Goal: Information Seeking & Learning: Learn about a topic

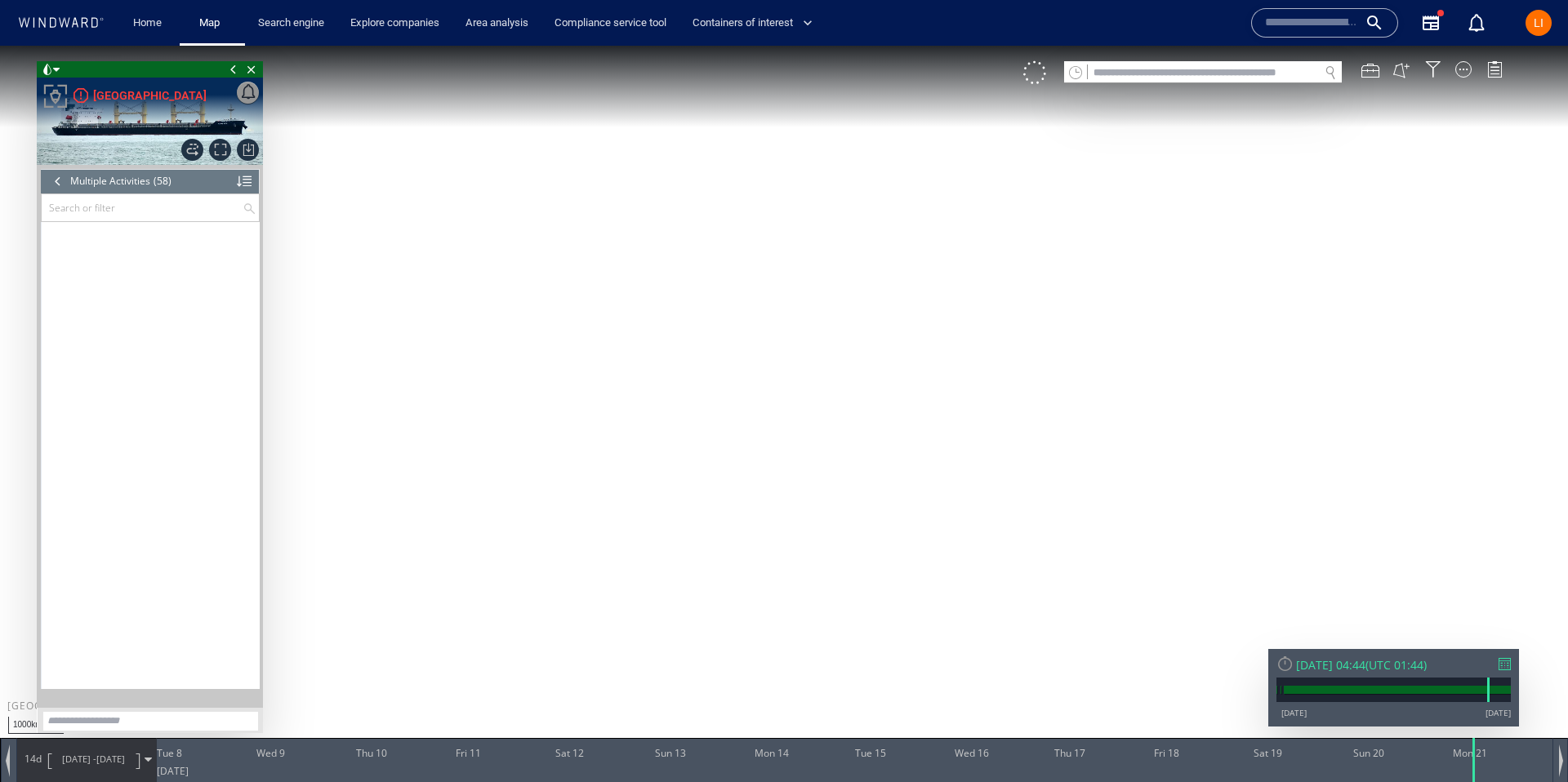
scroll to position [1951, 0]
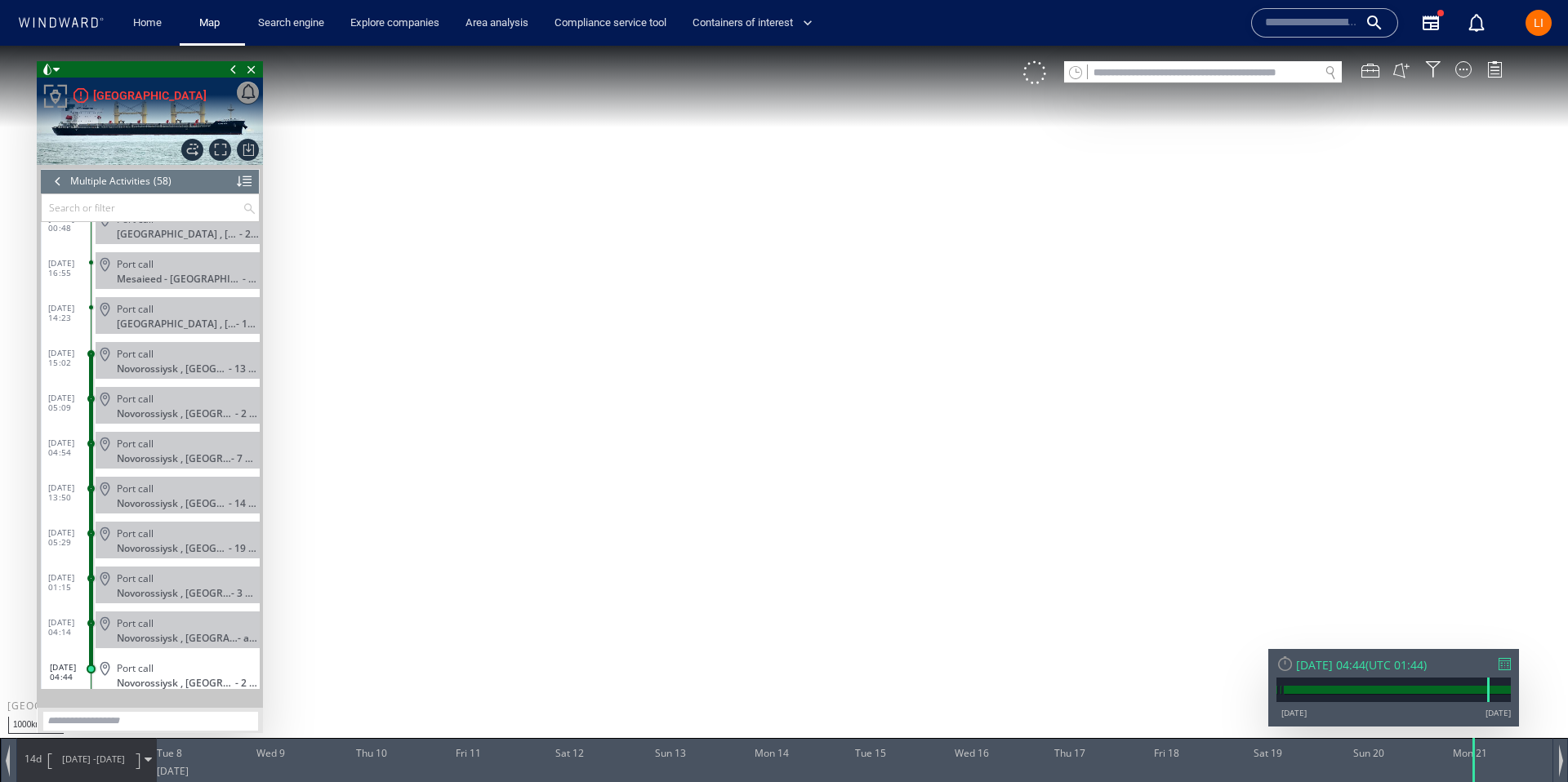
click at [1239, 71] on input "text" at bounding box center [1203, 73] width 231 height 22
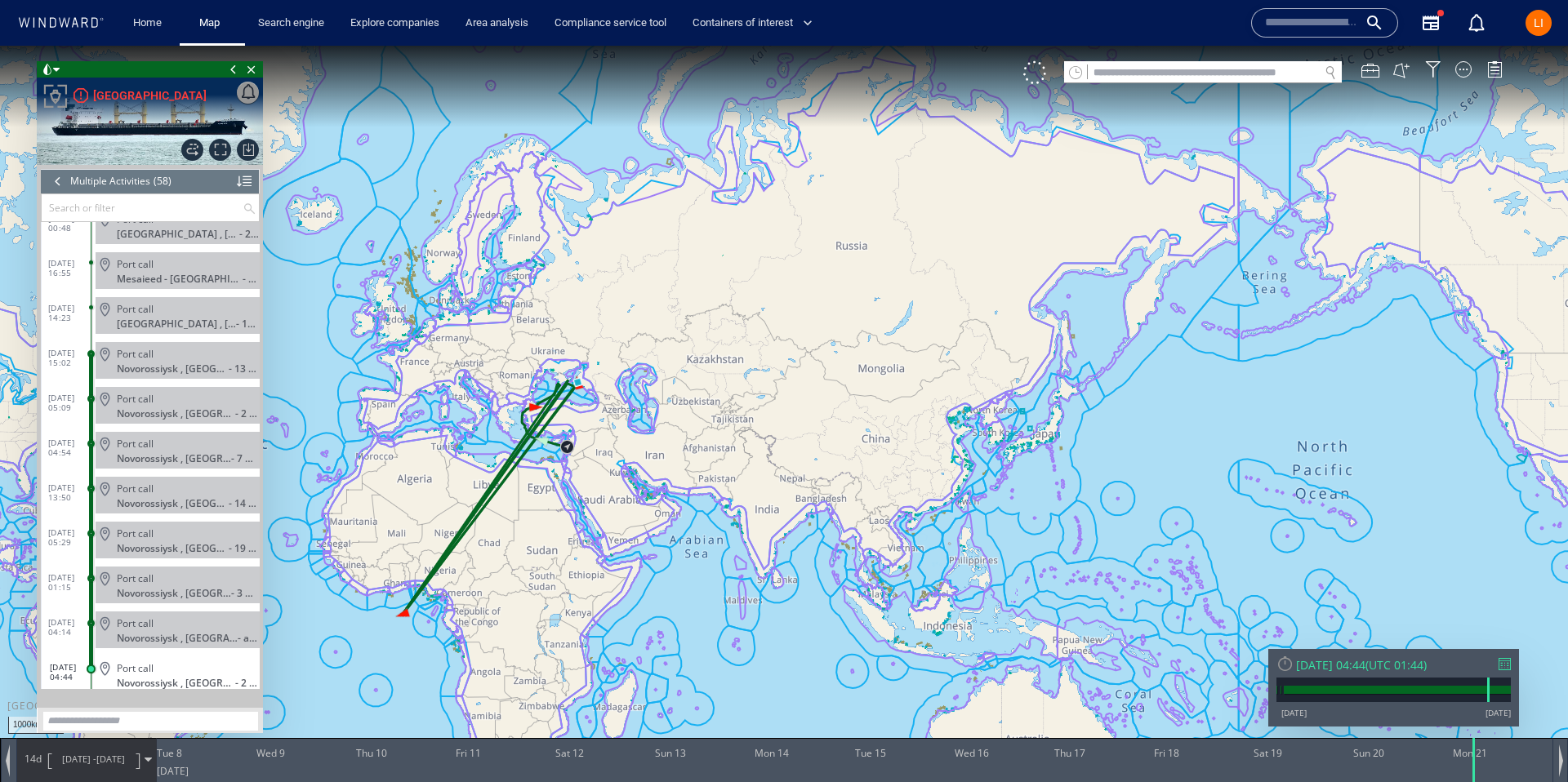
paste input "**********"
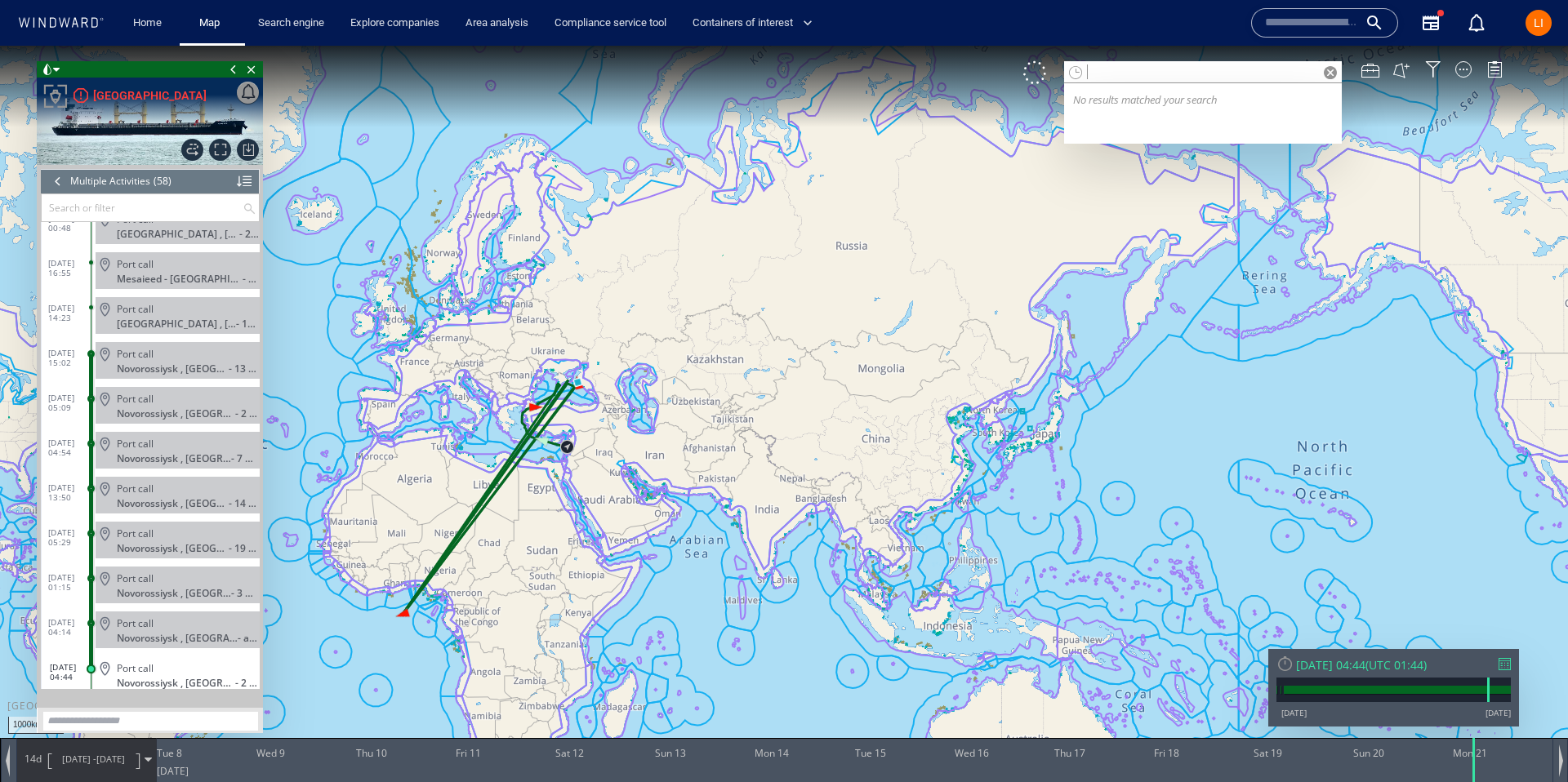
type input "**********"
click at [1330, 70] on span at bounding box center [1330, 72] width 13 height 13
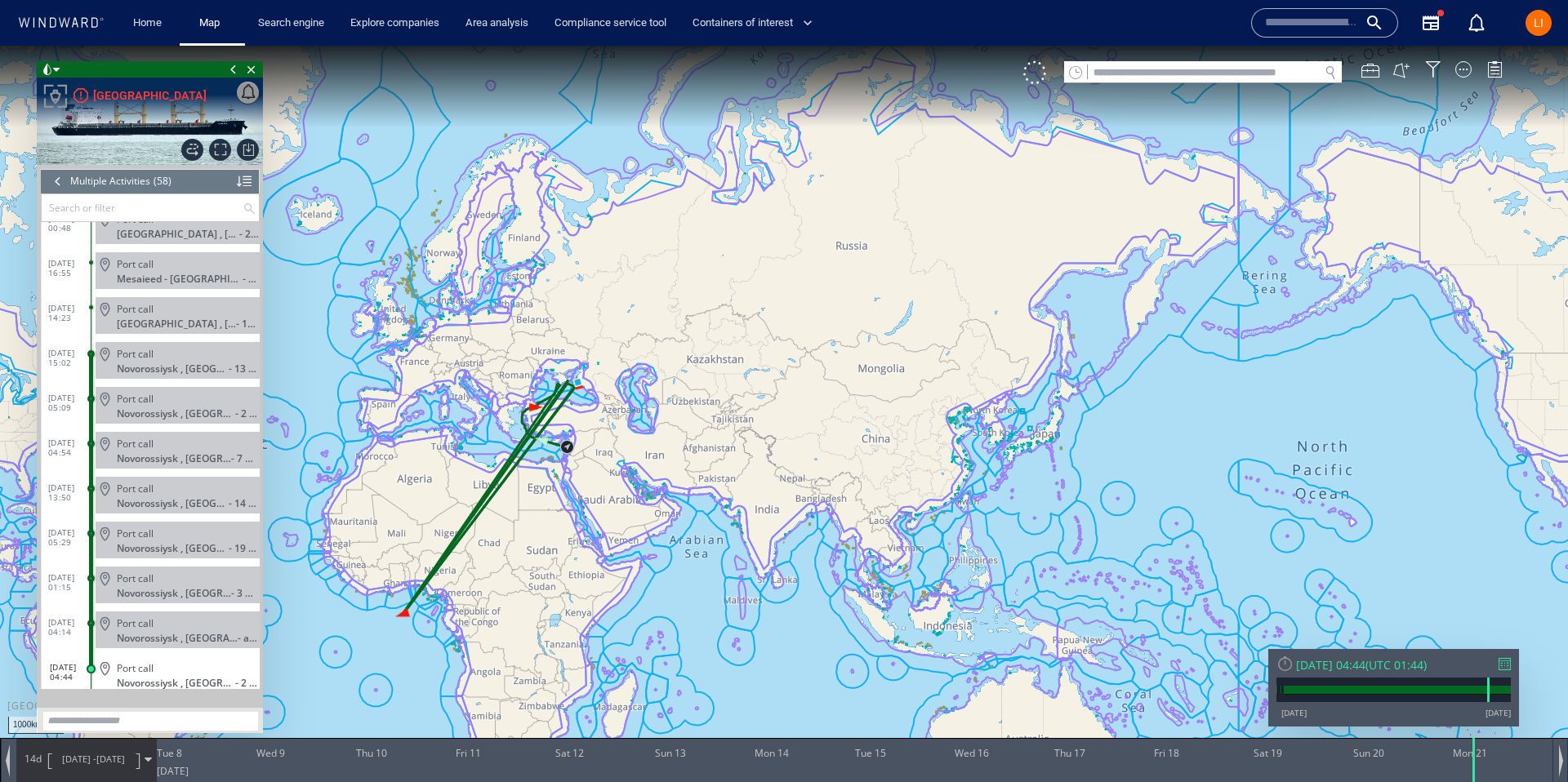
click at [1288, 70] on input "text" at bounding box center [1203, 73] width 231 height 22
paste input "*******"
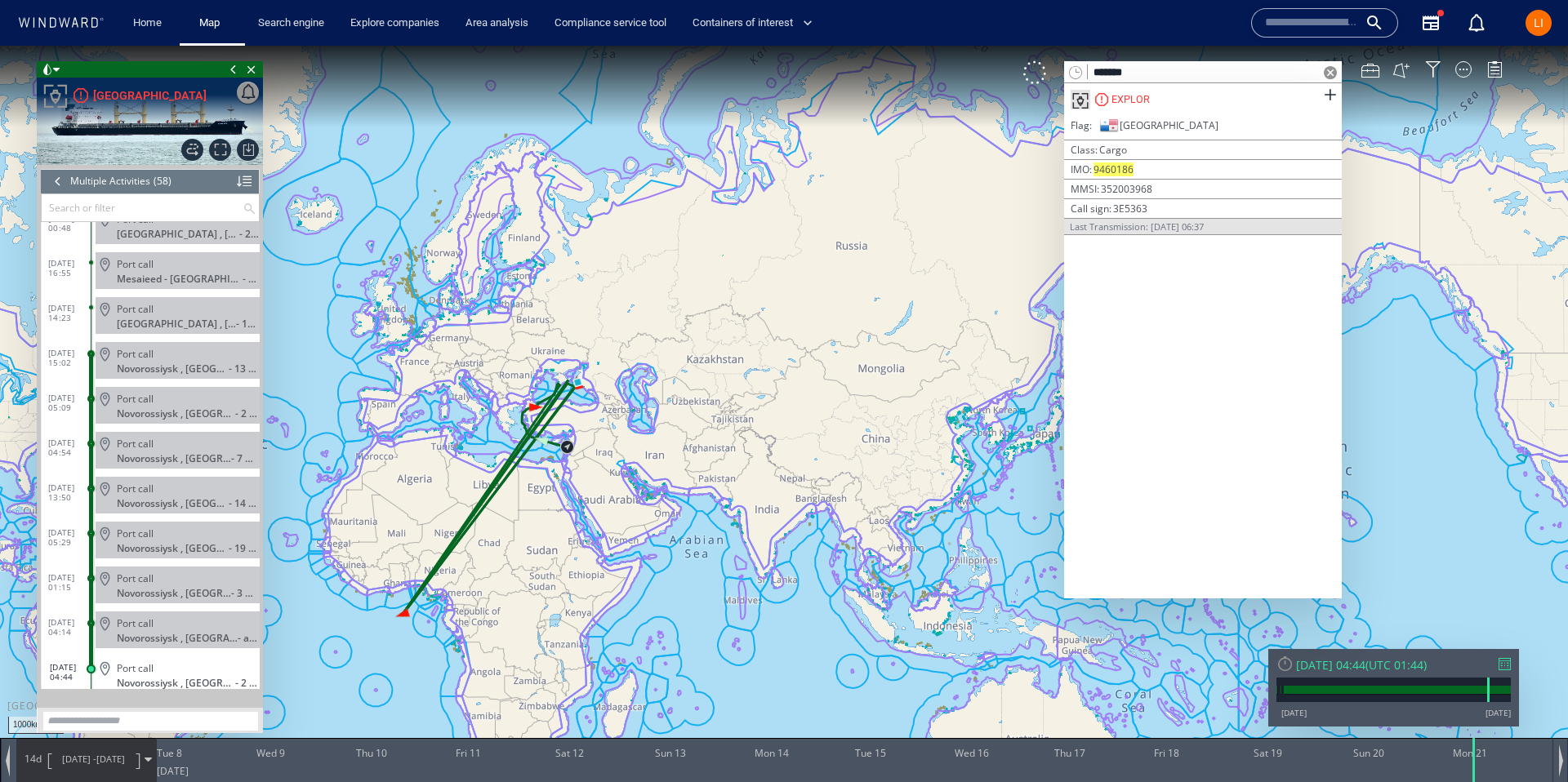
type input "*******"
drag, startPoint x: 1123, startPoint y: 100, endPoint x: 1133, endPoint y: 97, distance: 10.4
click at [1124, 100] on div "EXPLOR" at bounding box center [1130, 99] width 38 height 15
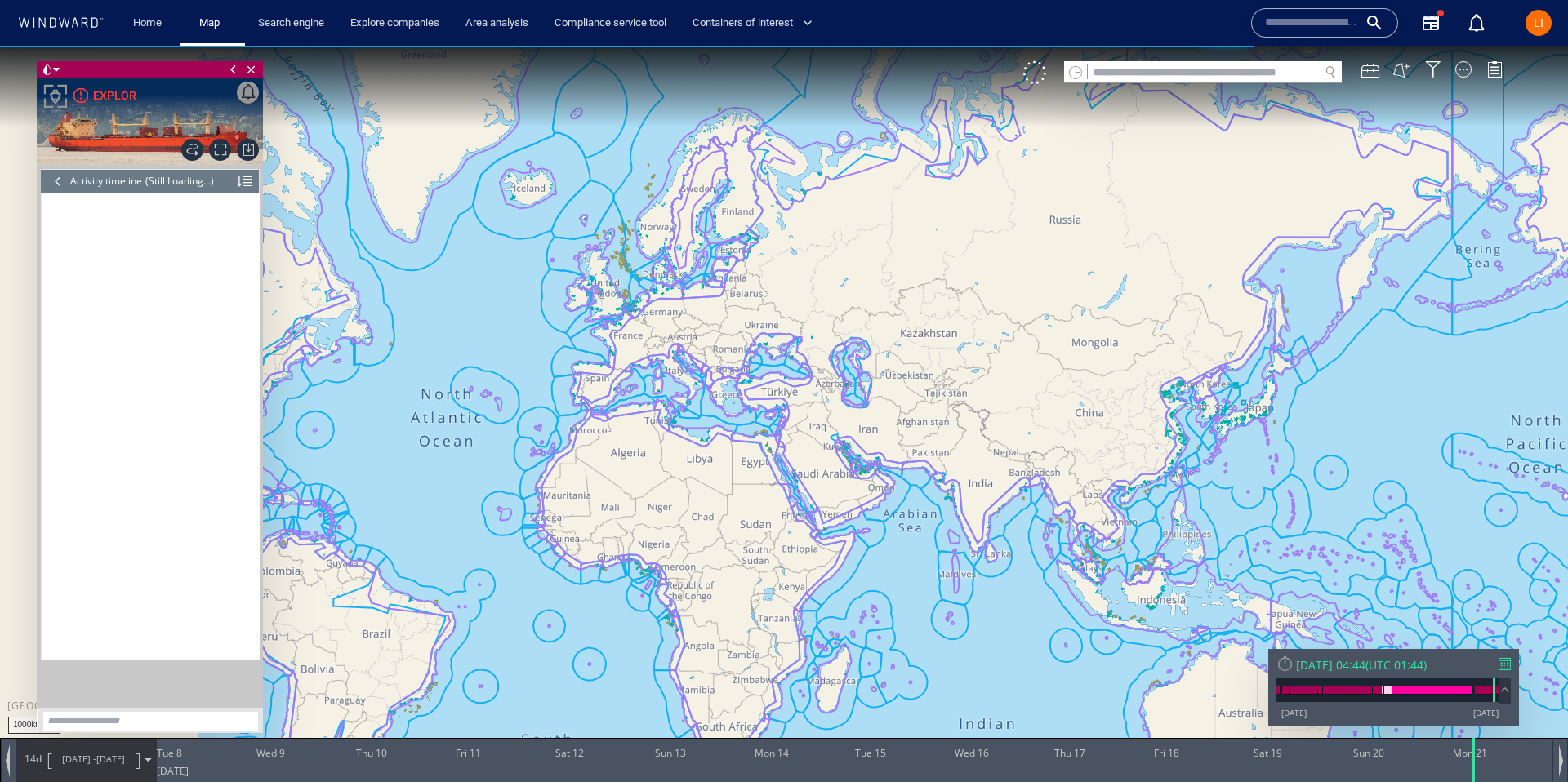
scroll to position [1886, 0]
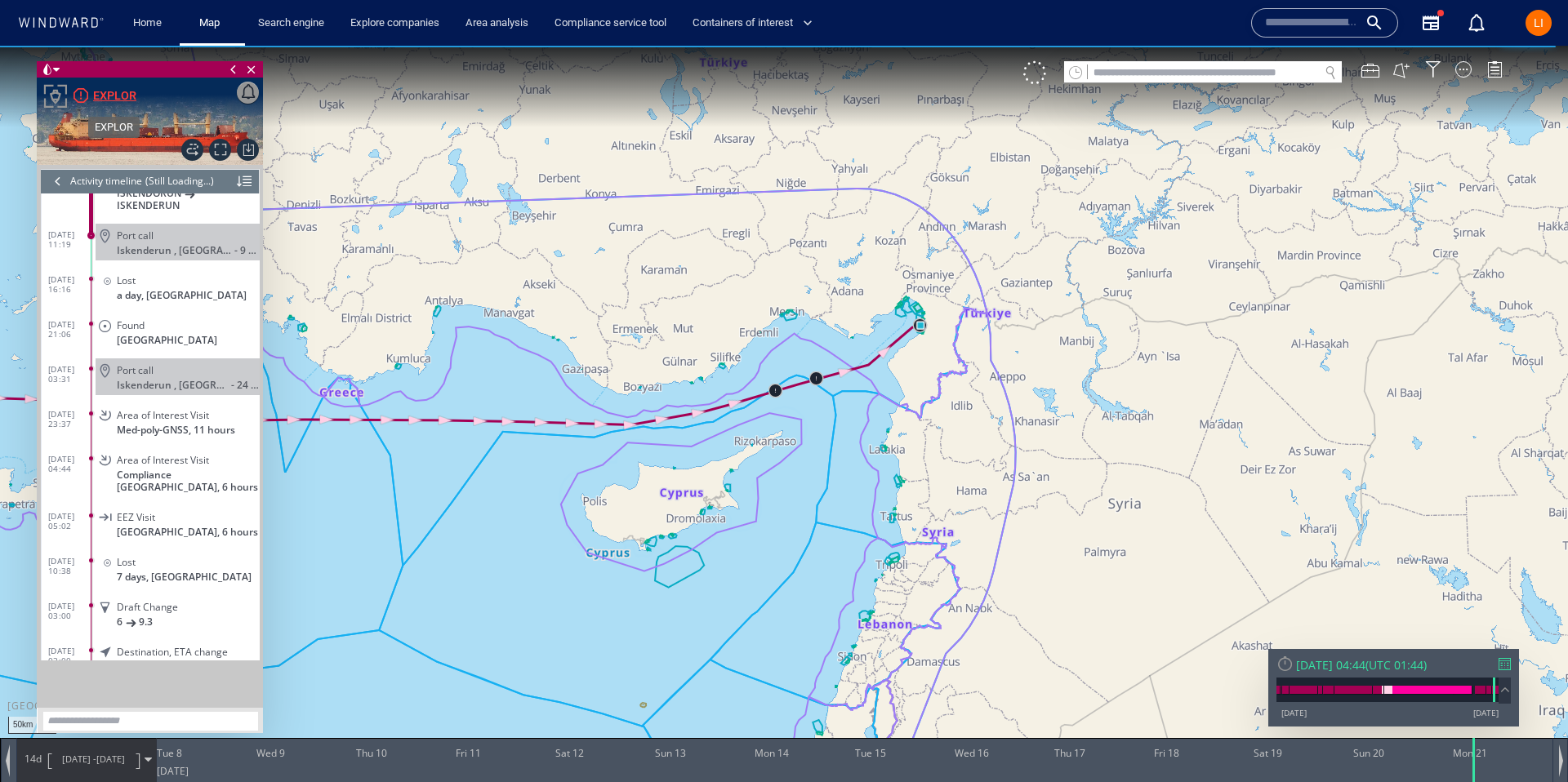
click at [102, 99] on div "EXPLOR" at bounding box center [115, 95] width 43 height 20
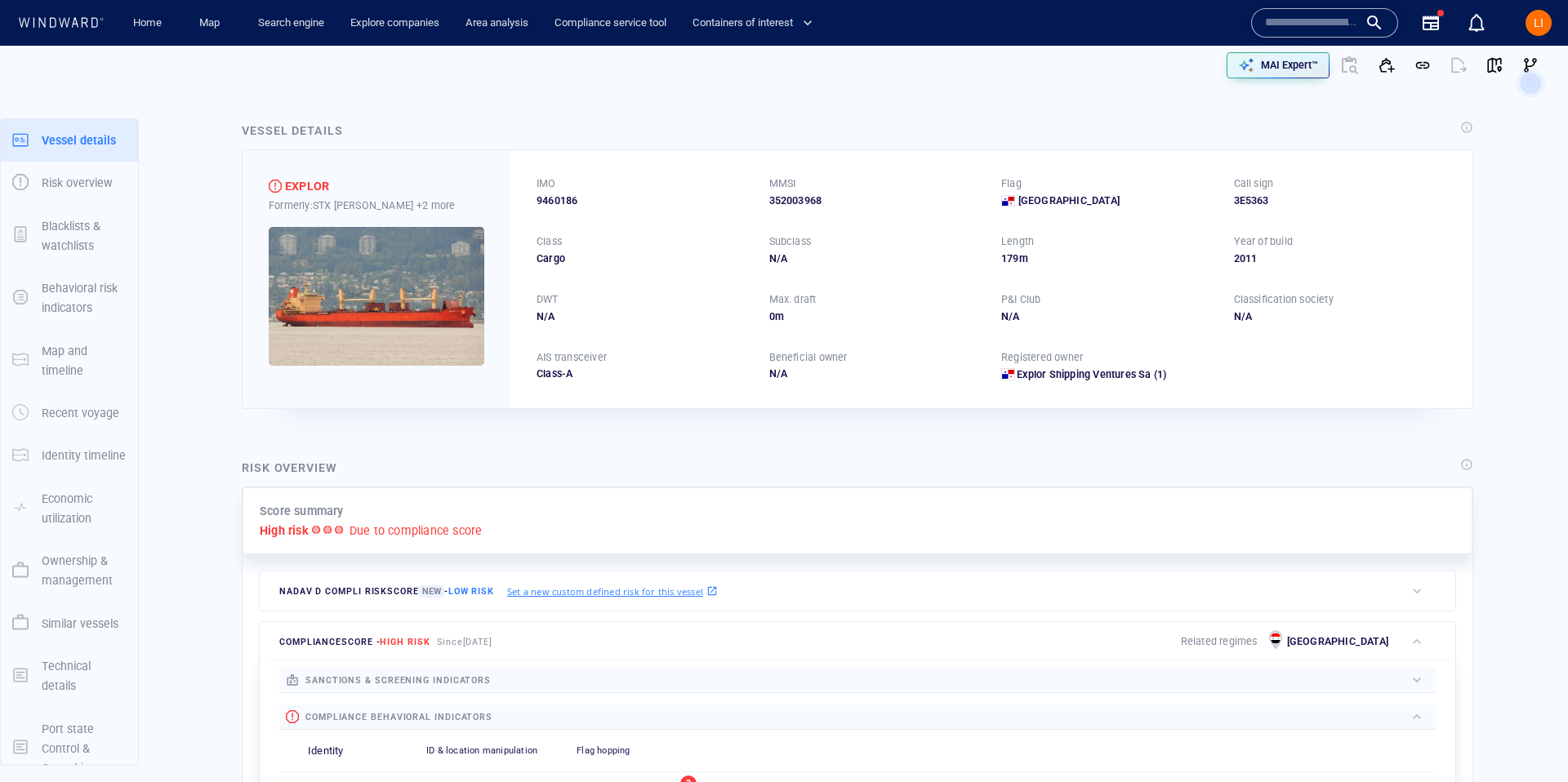
scroll to position [24, 0]
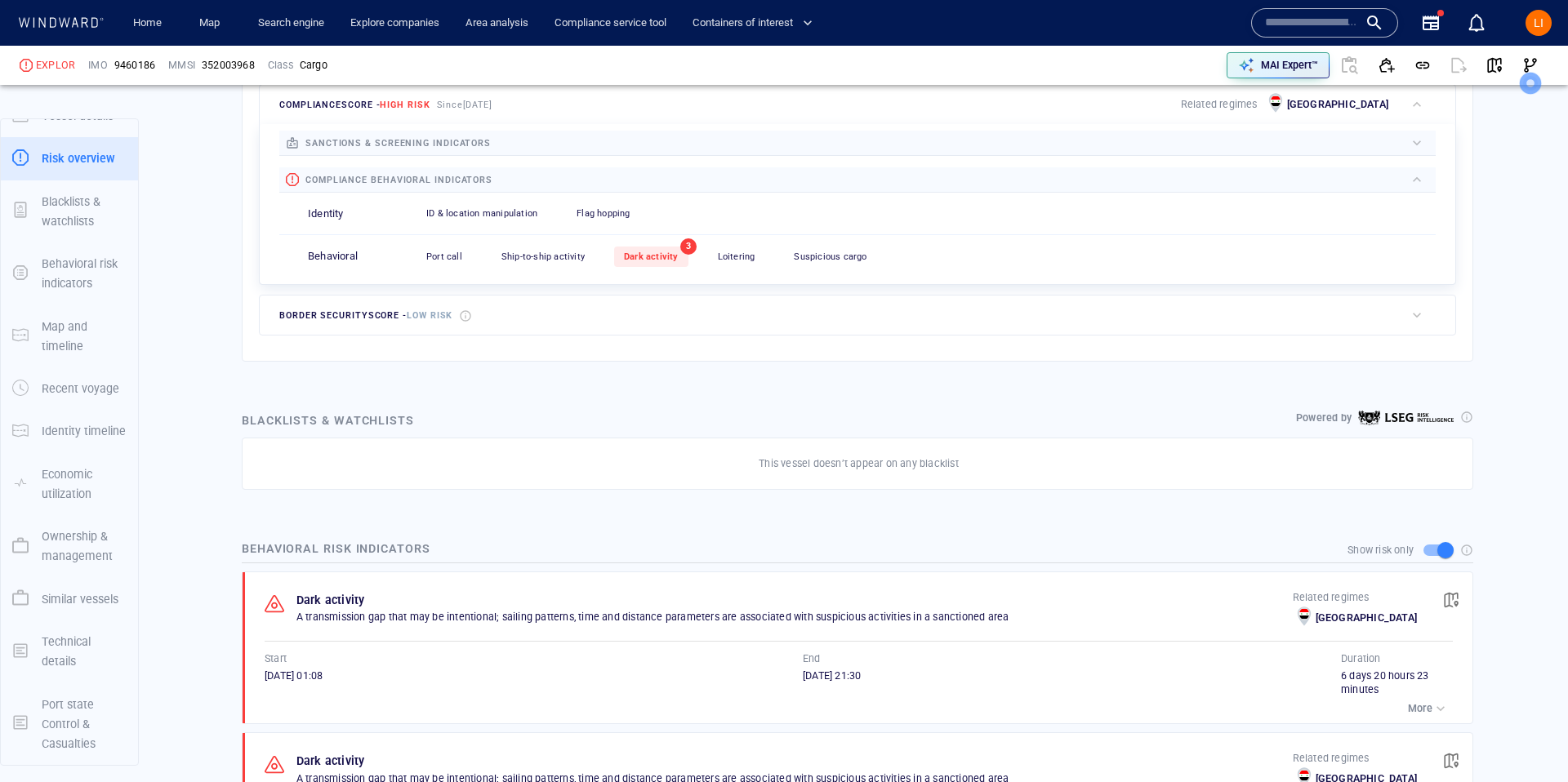
scroll to position [539, 0]
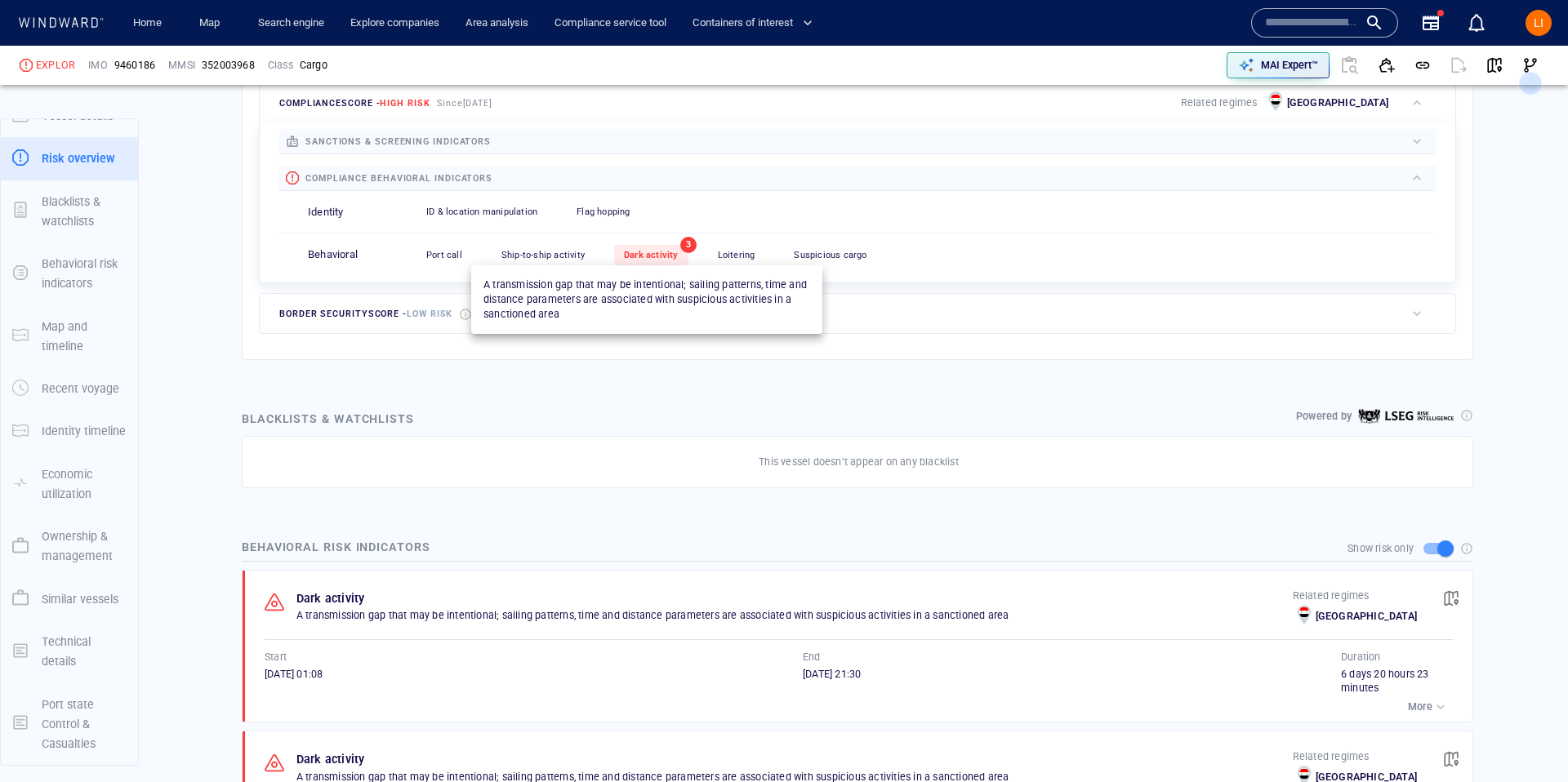
click at [655, 262] on div "Dark activity" at bounding box center [652, 255] width 74 height 21
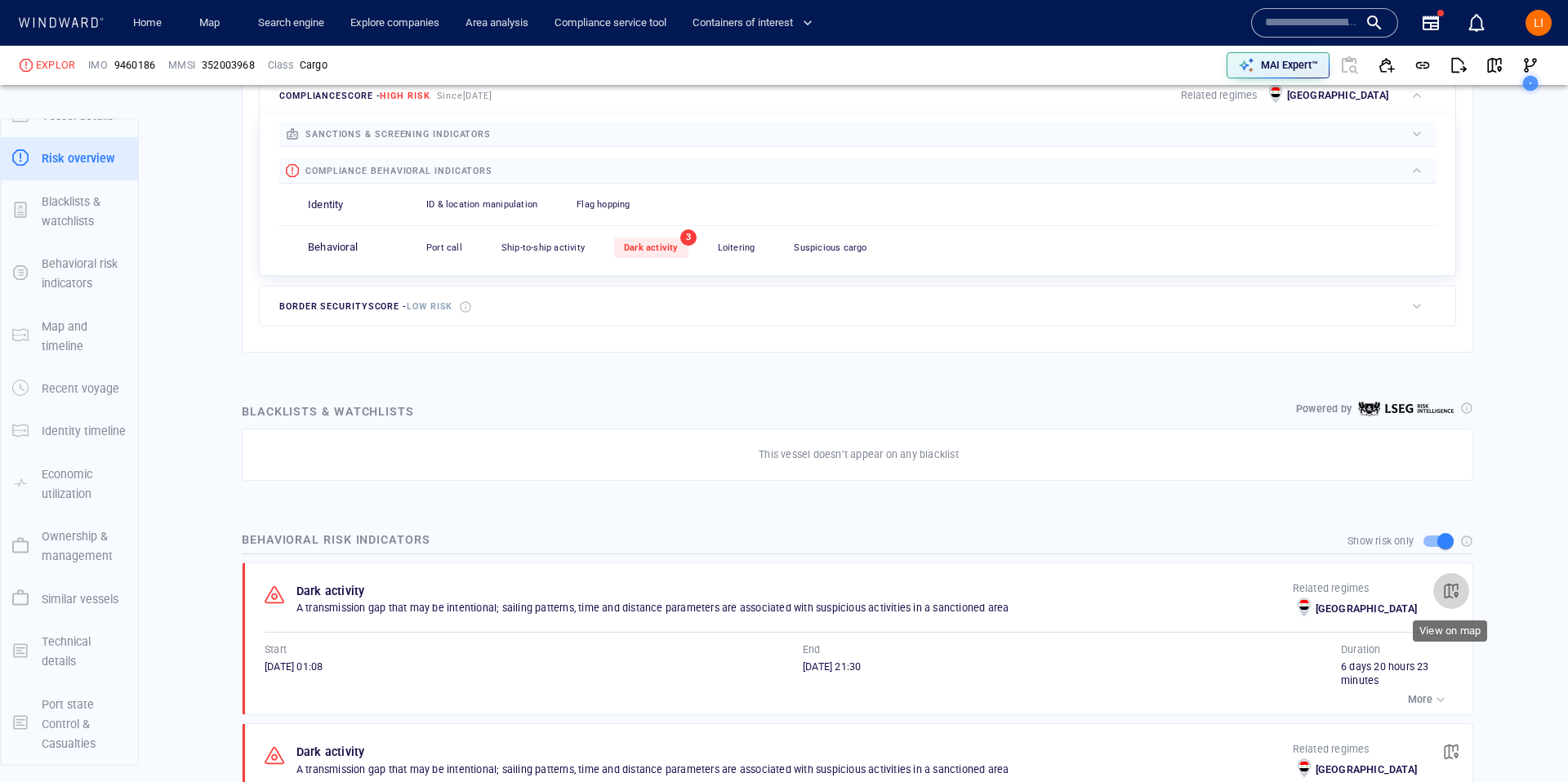
click at [1449, 589] on span "button" at bounding box center [1450, 591] width 17 height 17
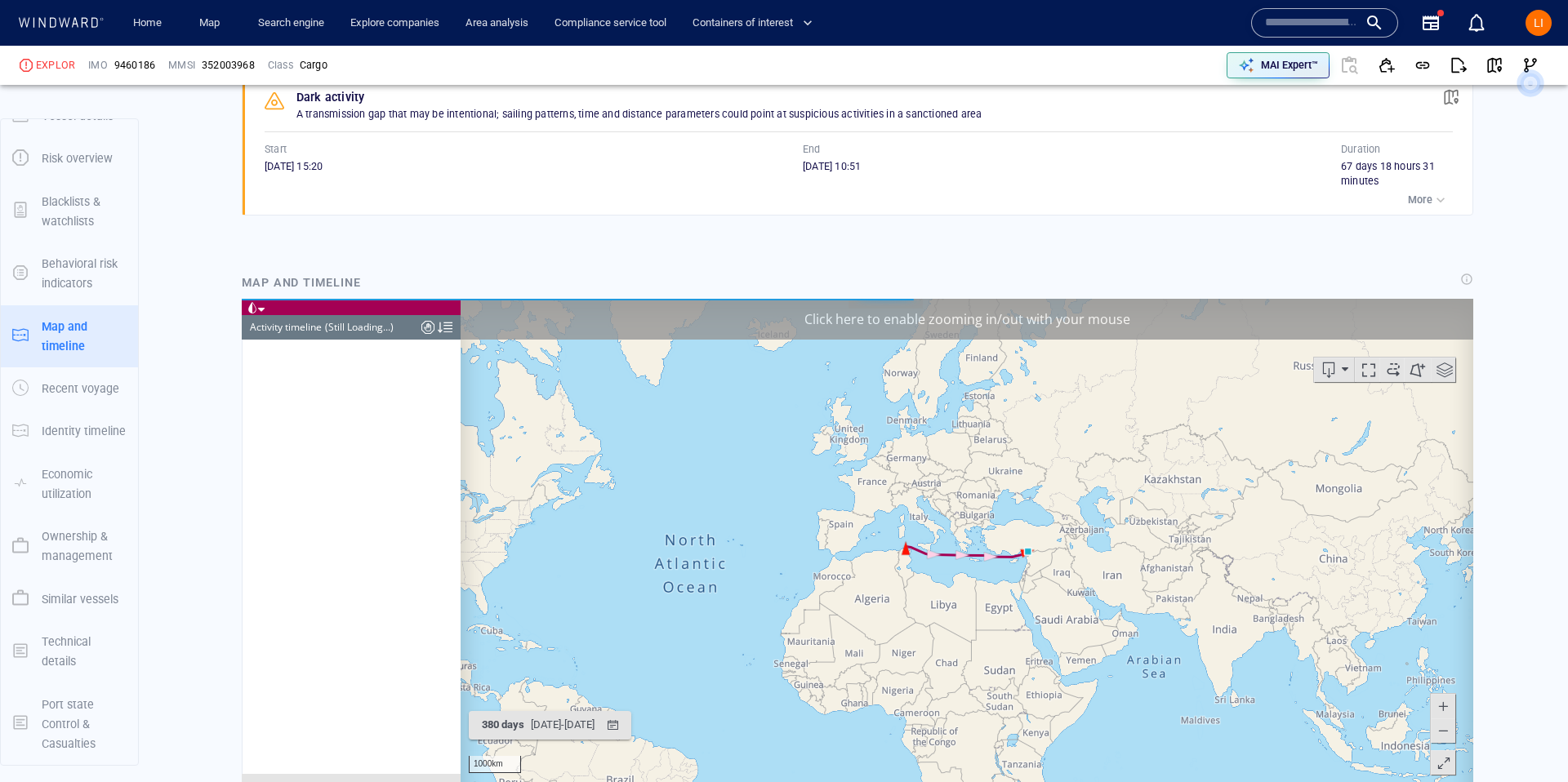
scroll to position [673, 0]
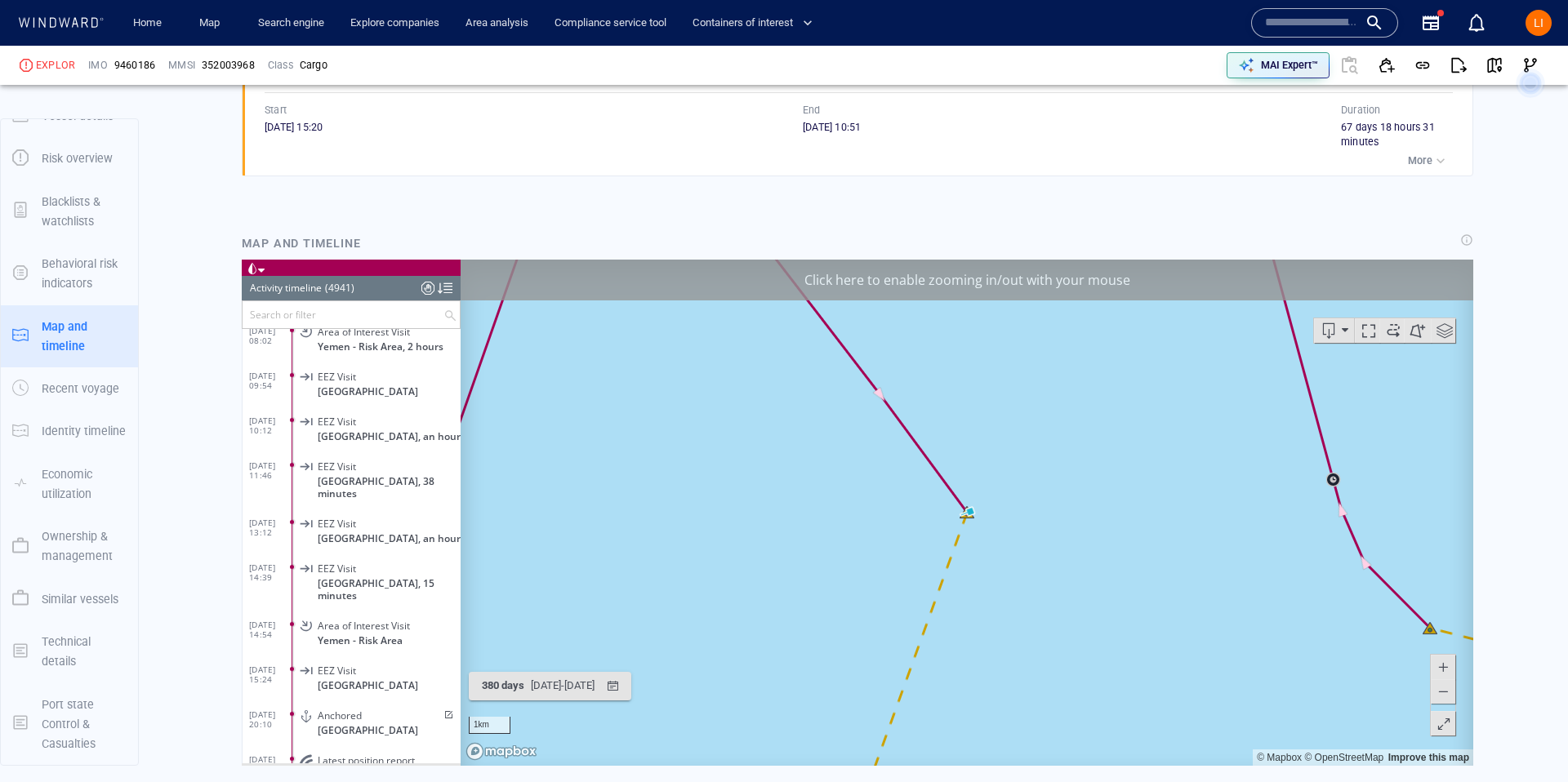
scroll to position [1398, 0]
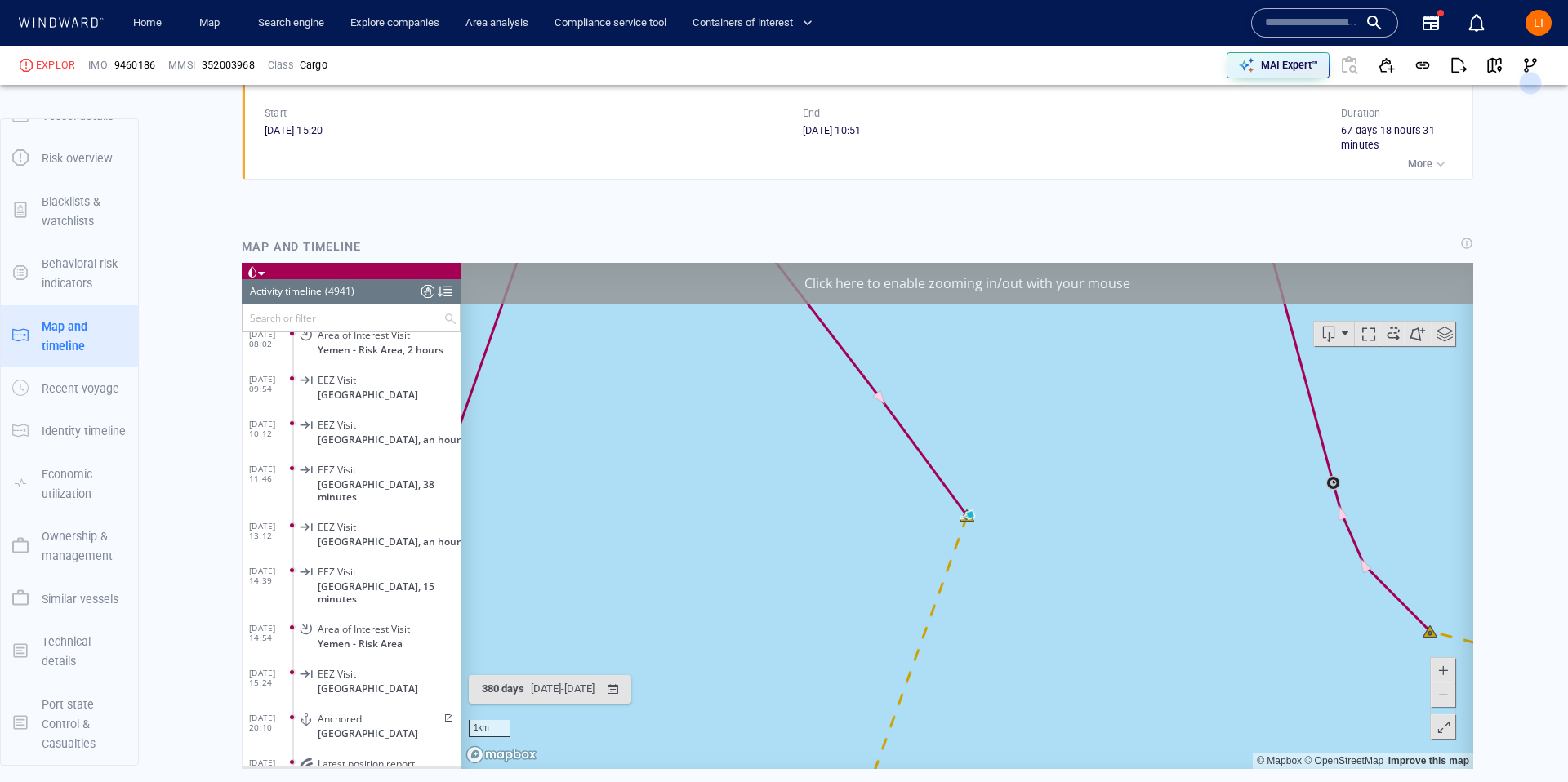
click at [1442, 694] on span at bounding box center [1443, 694] width 17 height 24
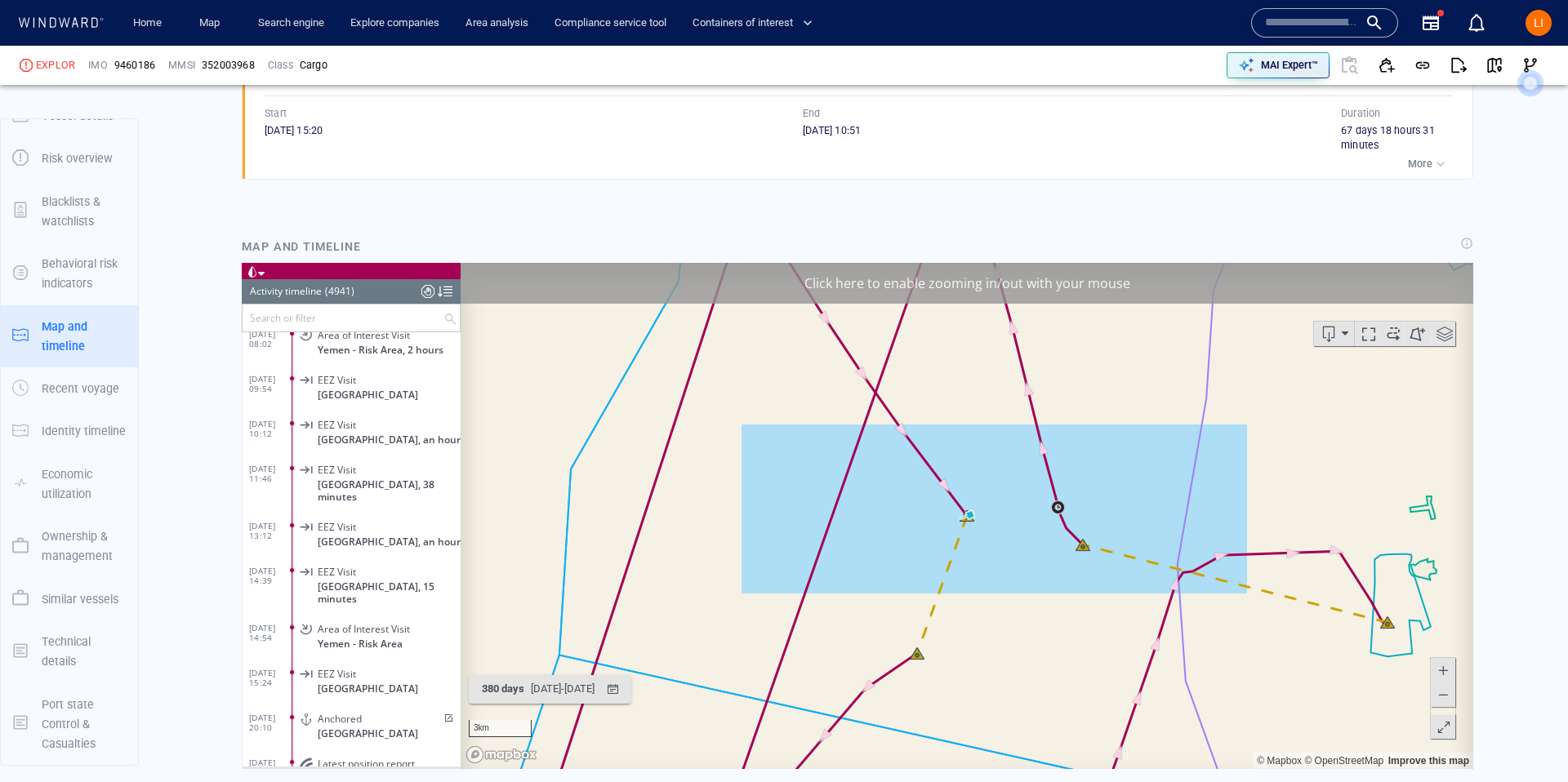
click at [1442, 694] on span at bounding box center [1443, 694] width 17 height 24
click at [1441, 694] on span at bounding box center [1443, 694] width 17 height 24
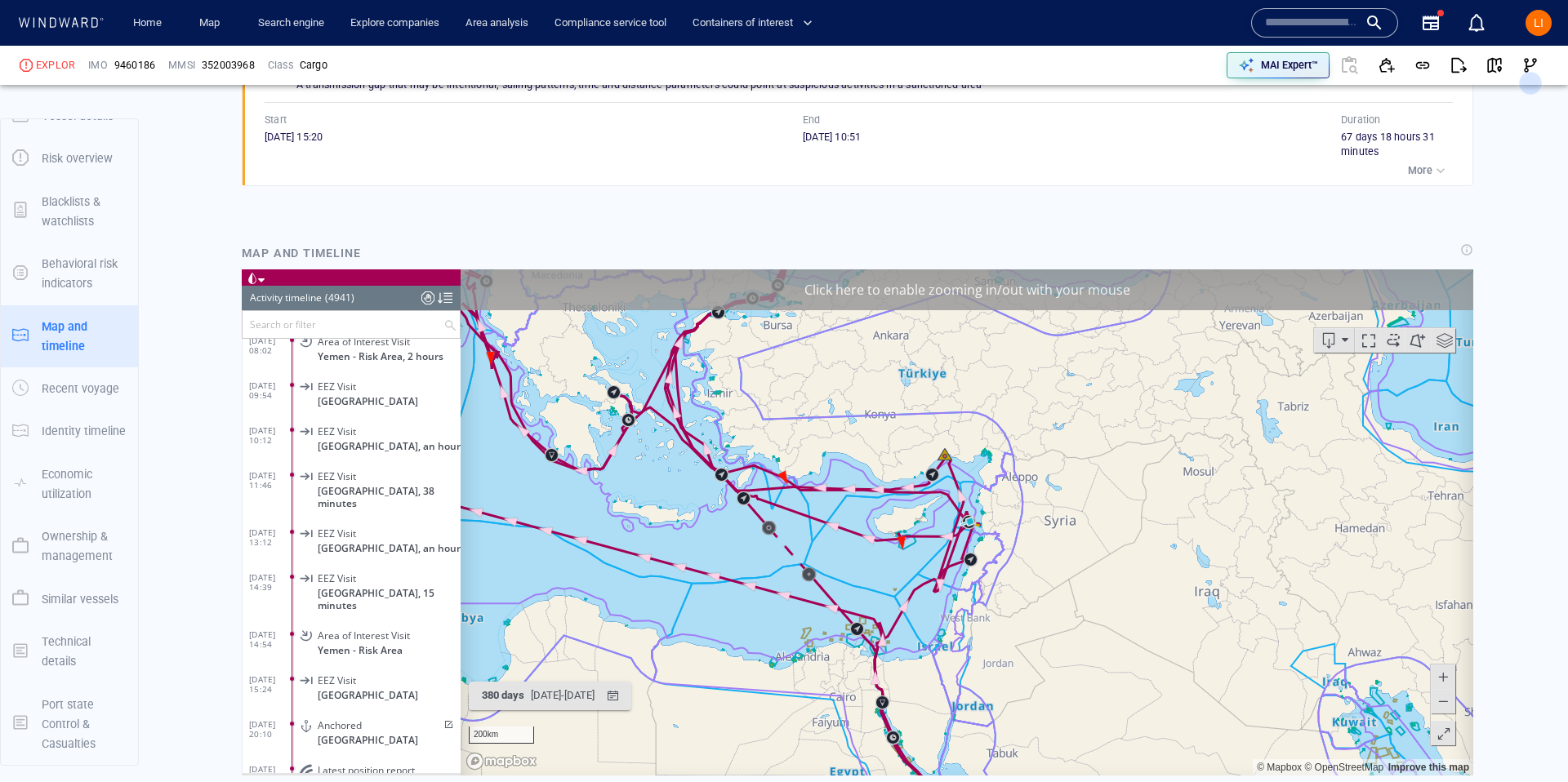
scroll to position [1389, 0]
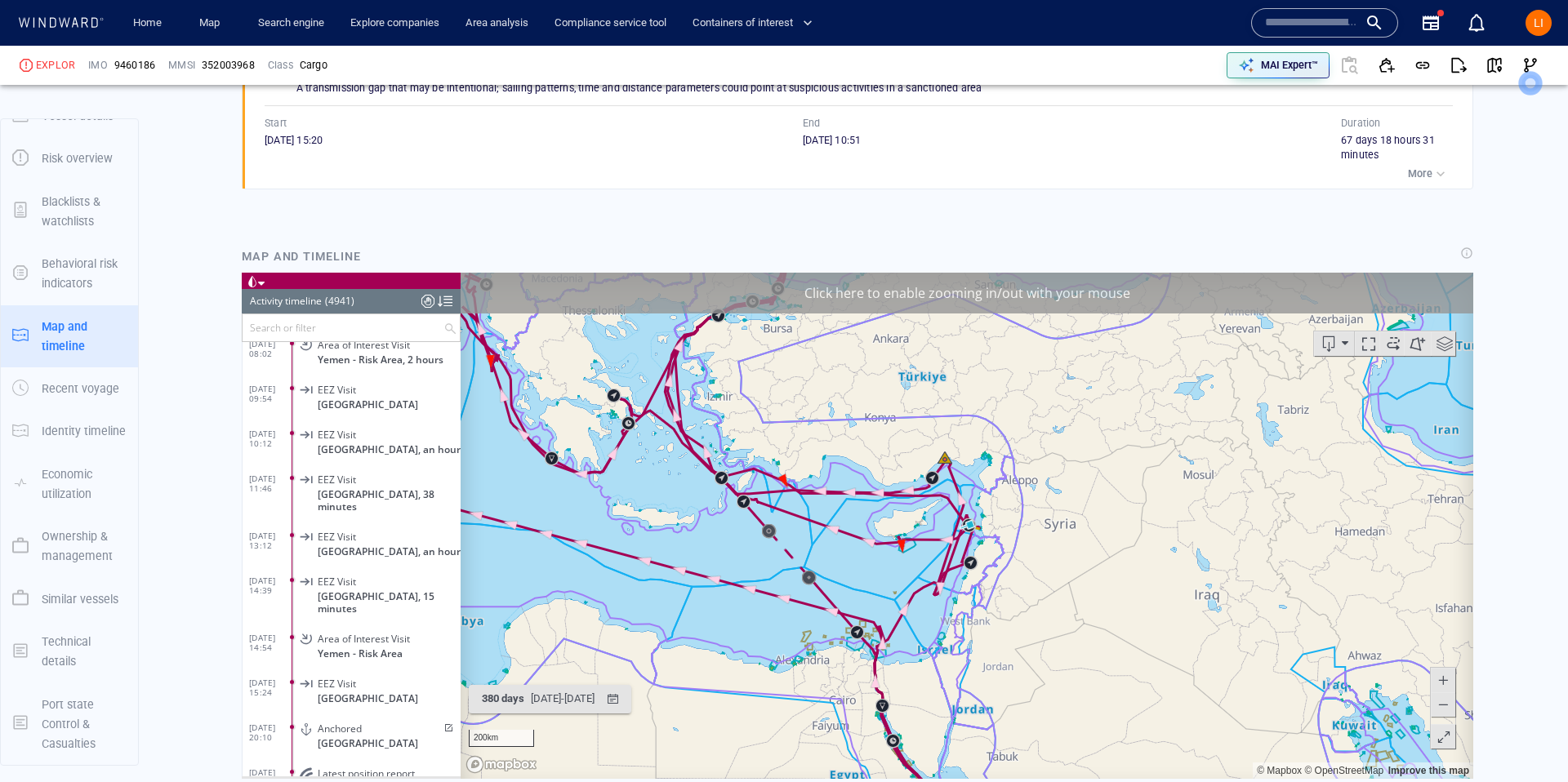
click at [1451, 678] on button at bounding box center [1443, 679] width 24 height 24
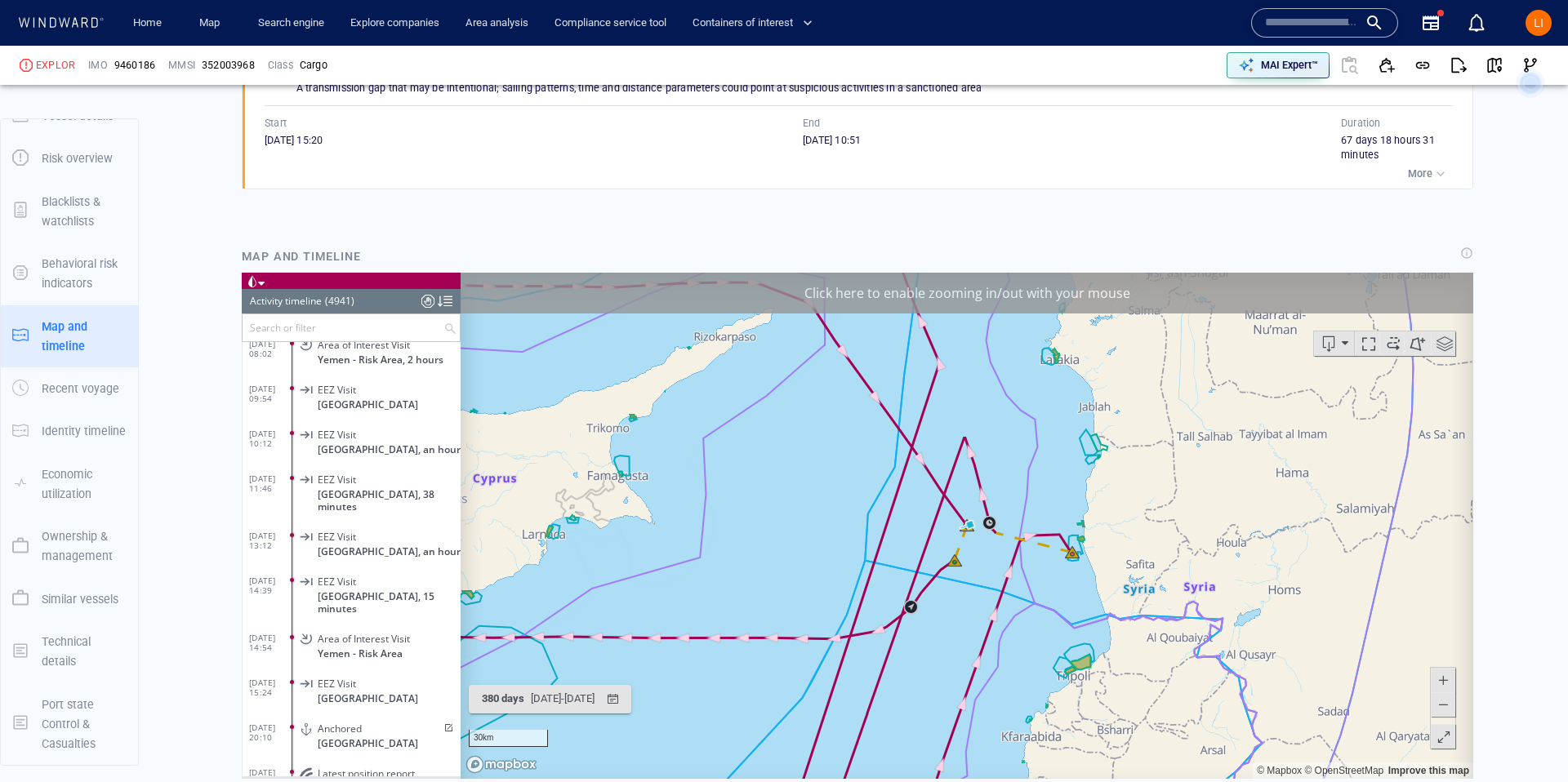
click at [1451, 678] on button at bounding box center [1443, 679] width 24 height 24
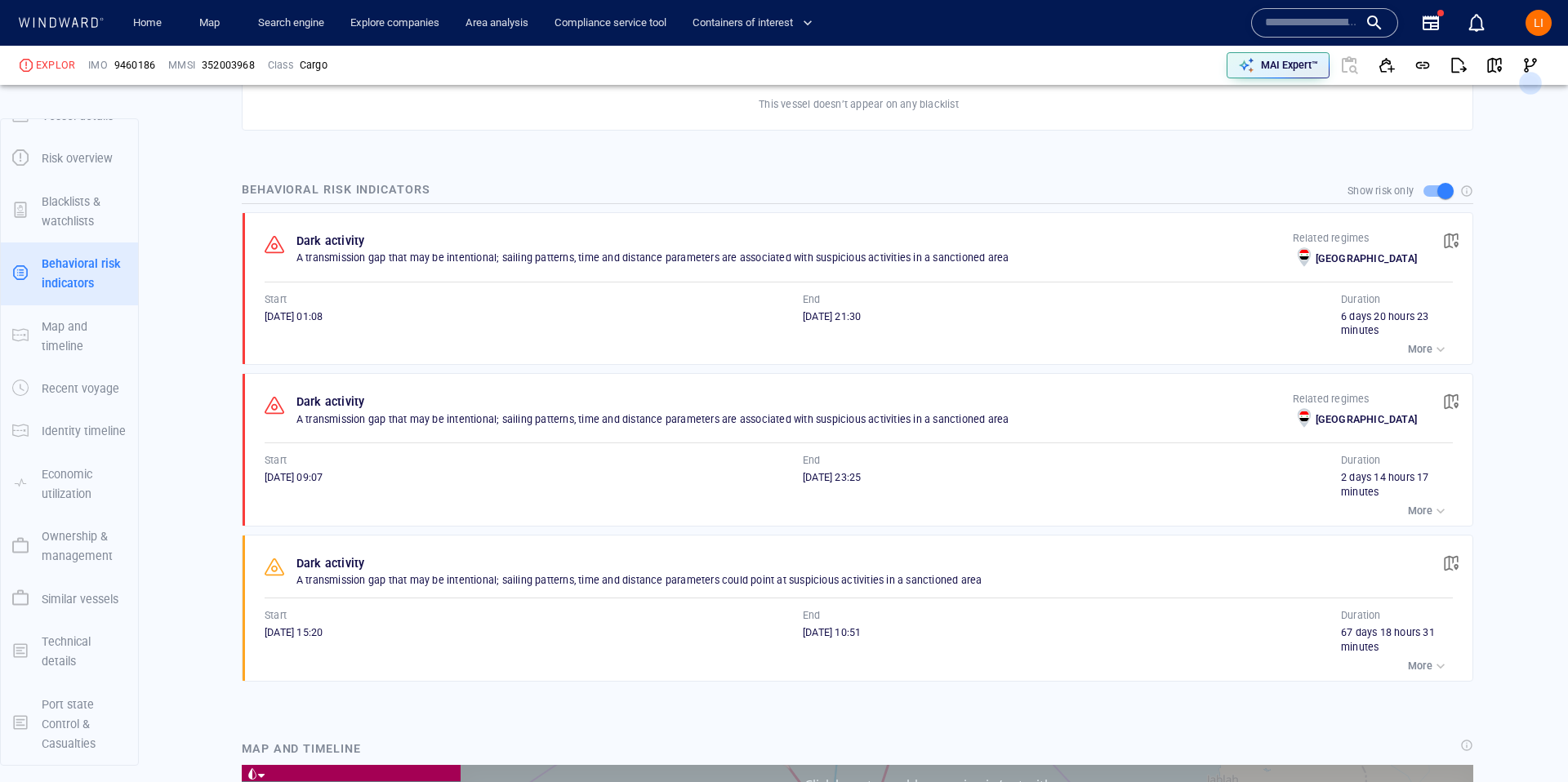
scroll to position [825, 0]
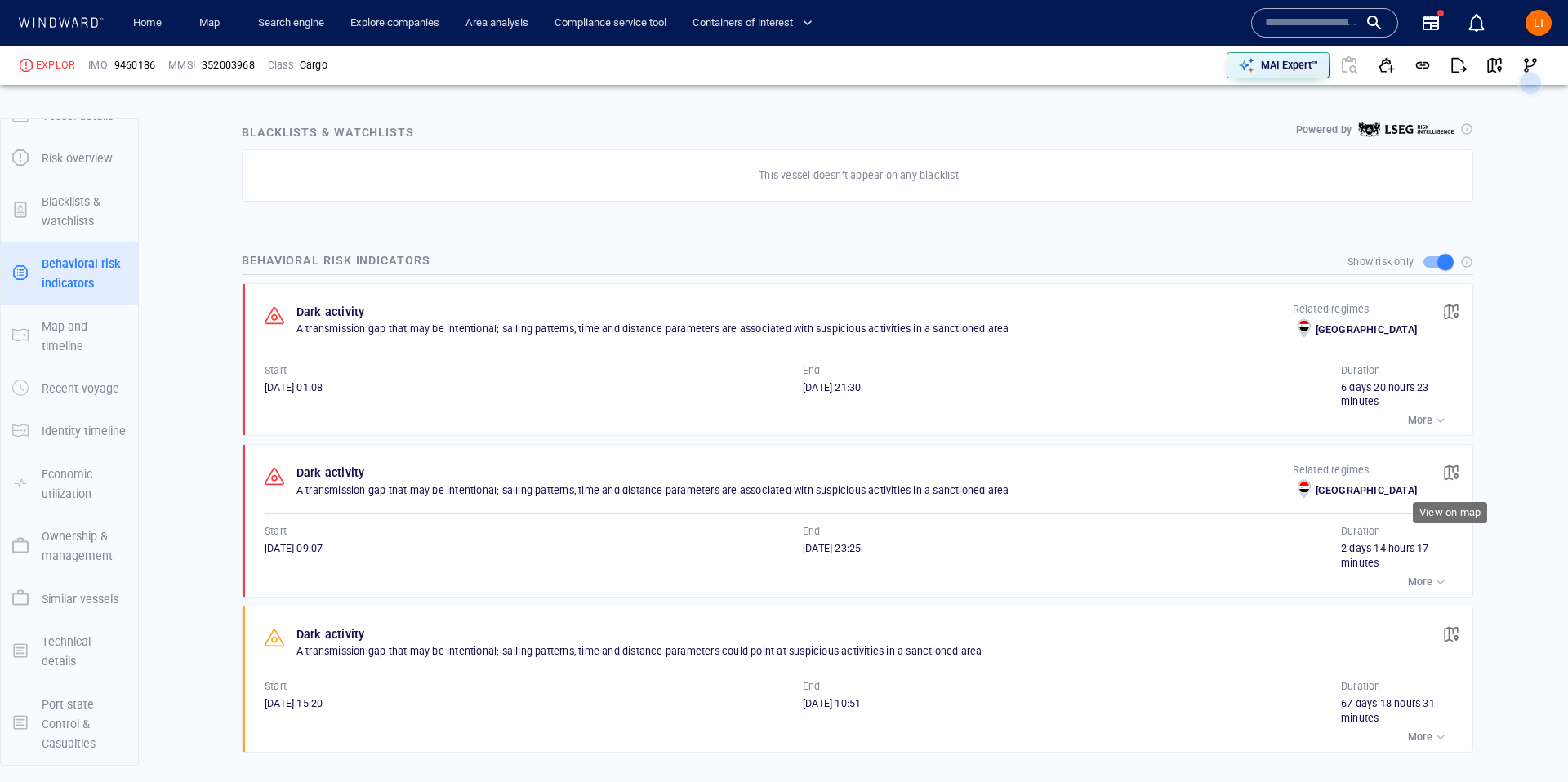
click at [1446, 472] on span "button" at bounding box center [1450, 472] width 17 height 17
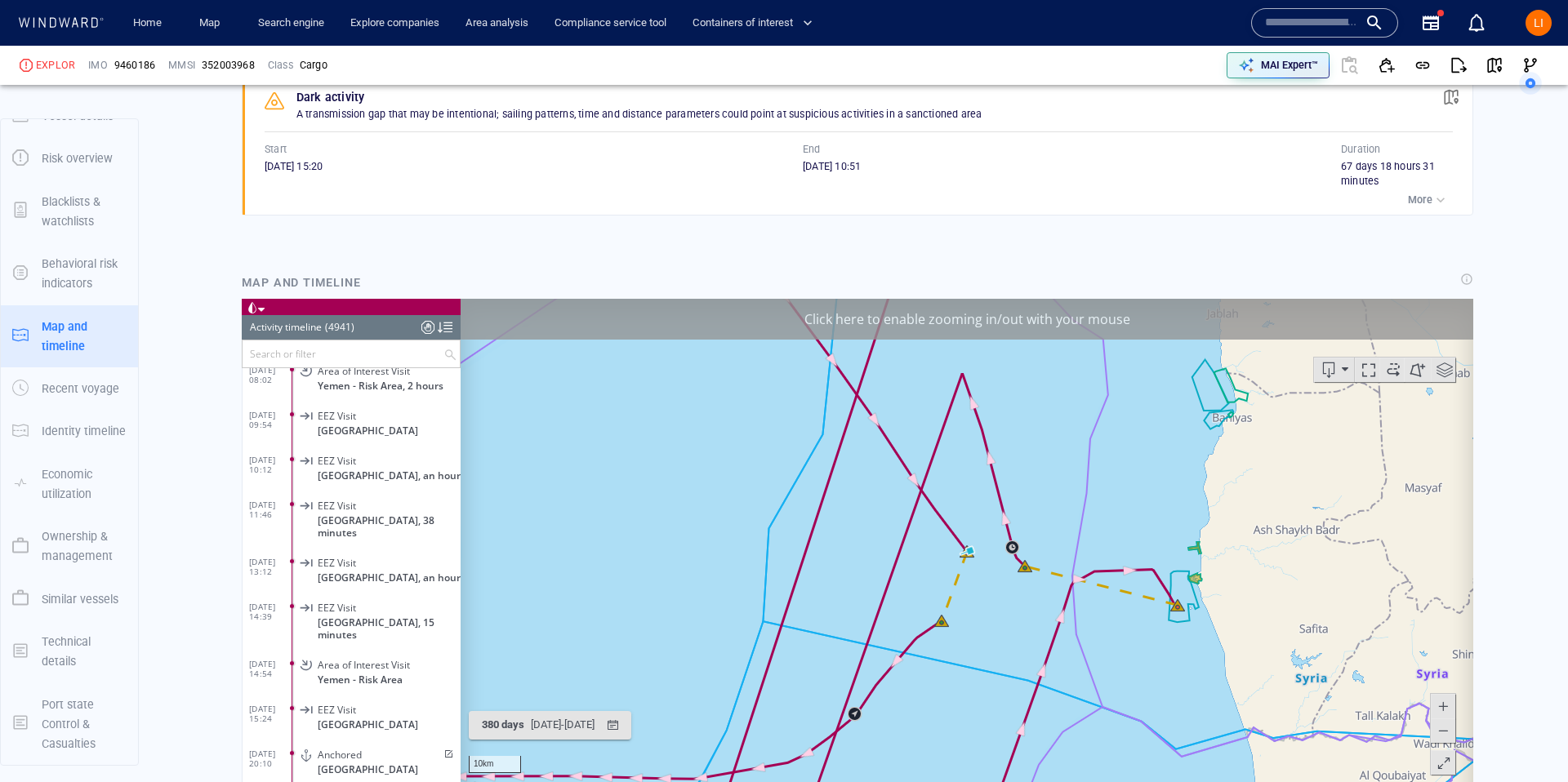
scroll to position [205620, 0]
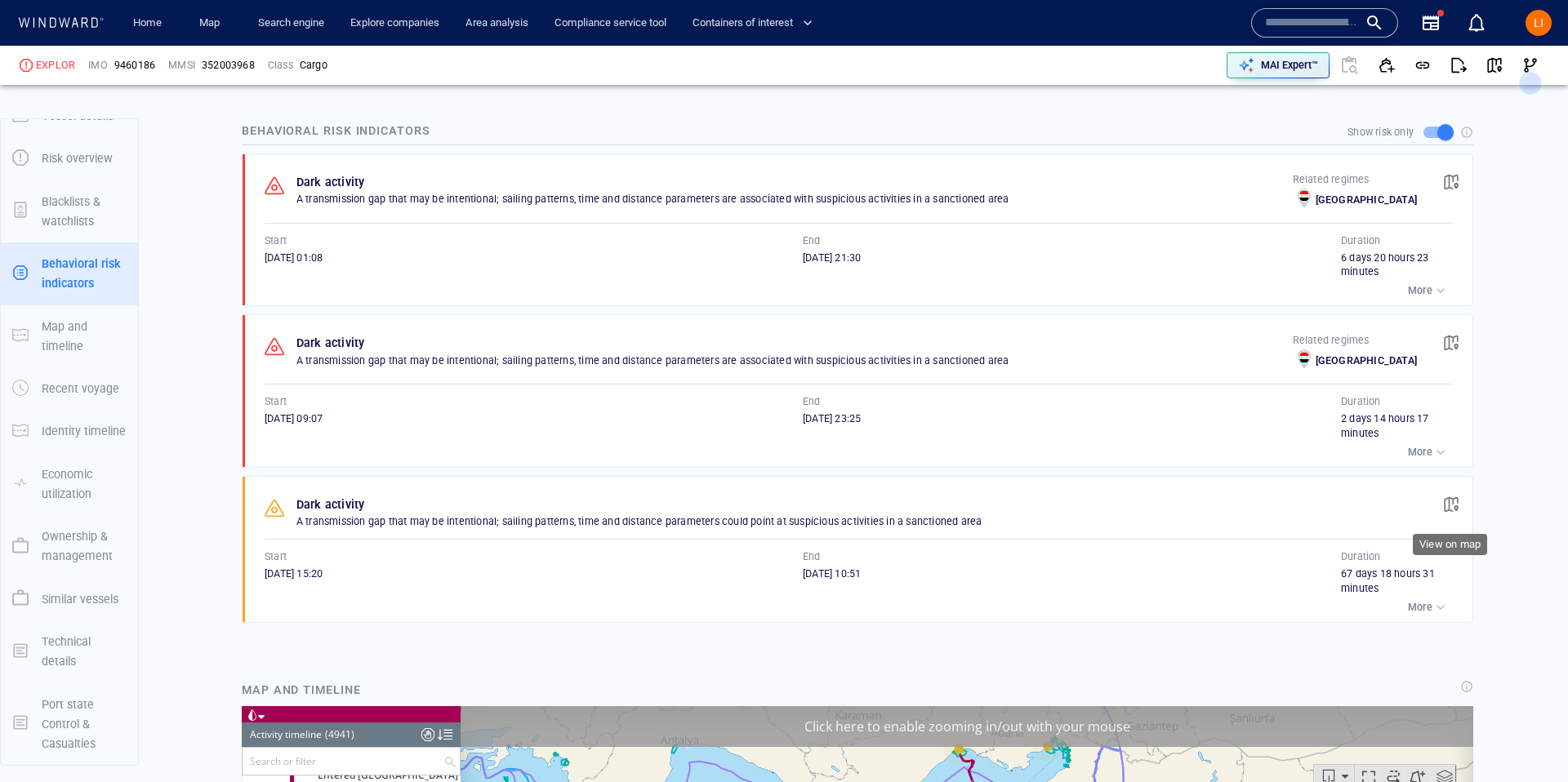
click at [1449, 497] on span "button" at bounding box center [1450, 505] width 17 height 17
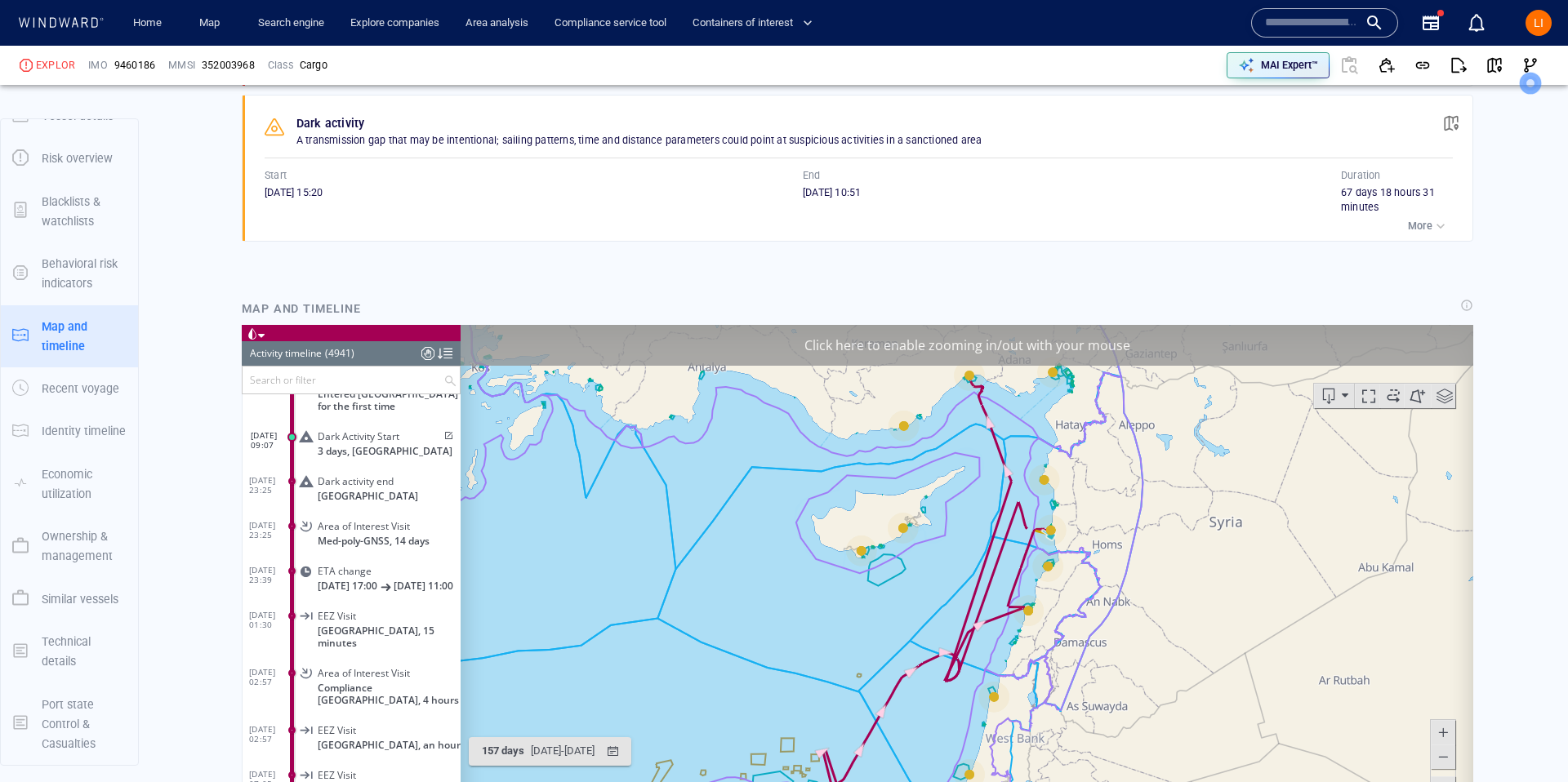
scroll to position [1363, 0]
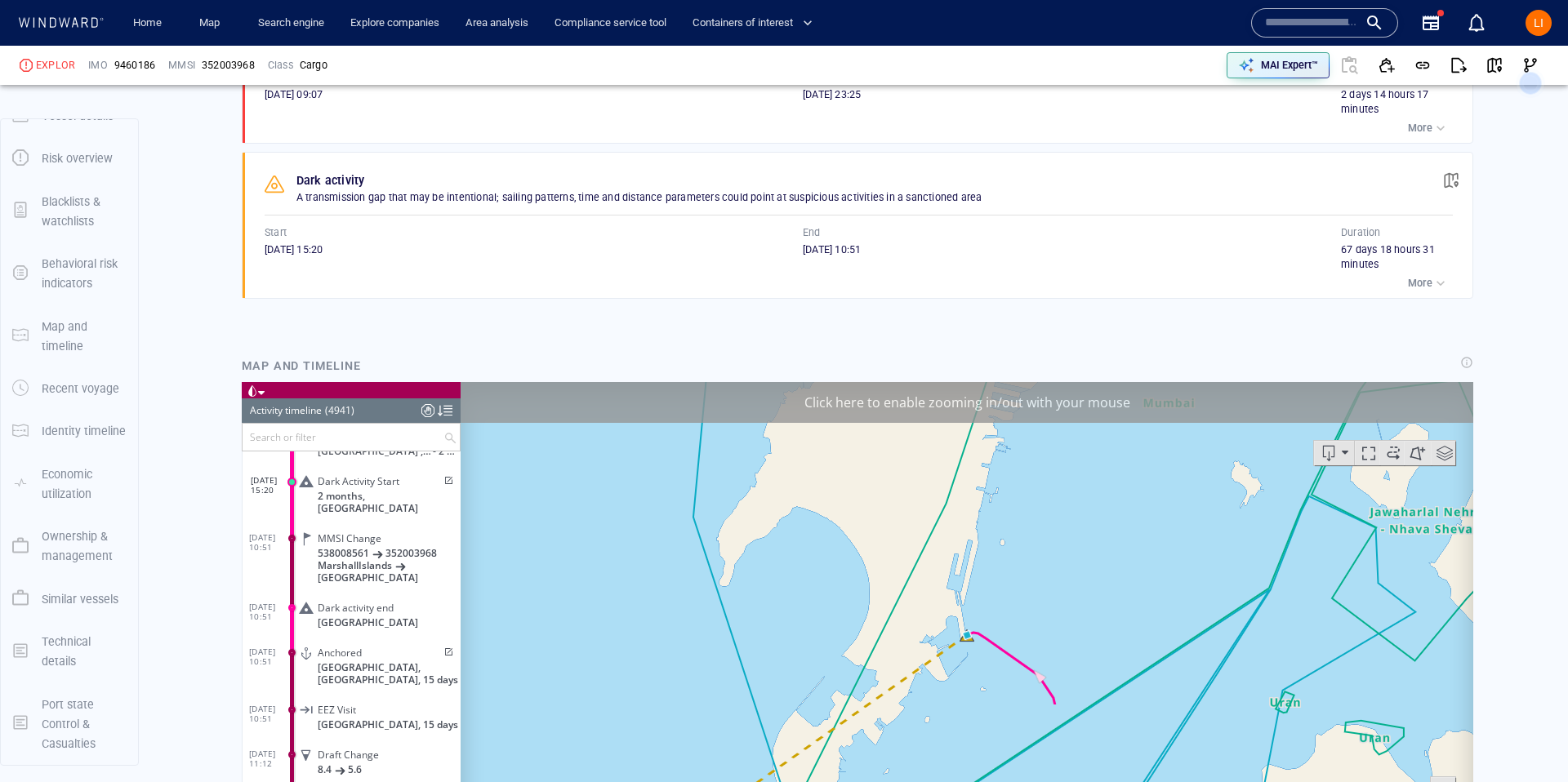
scroll to position [1275, 0]
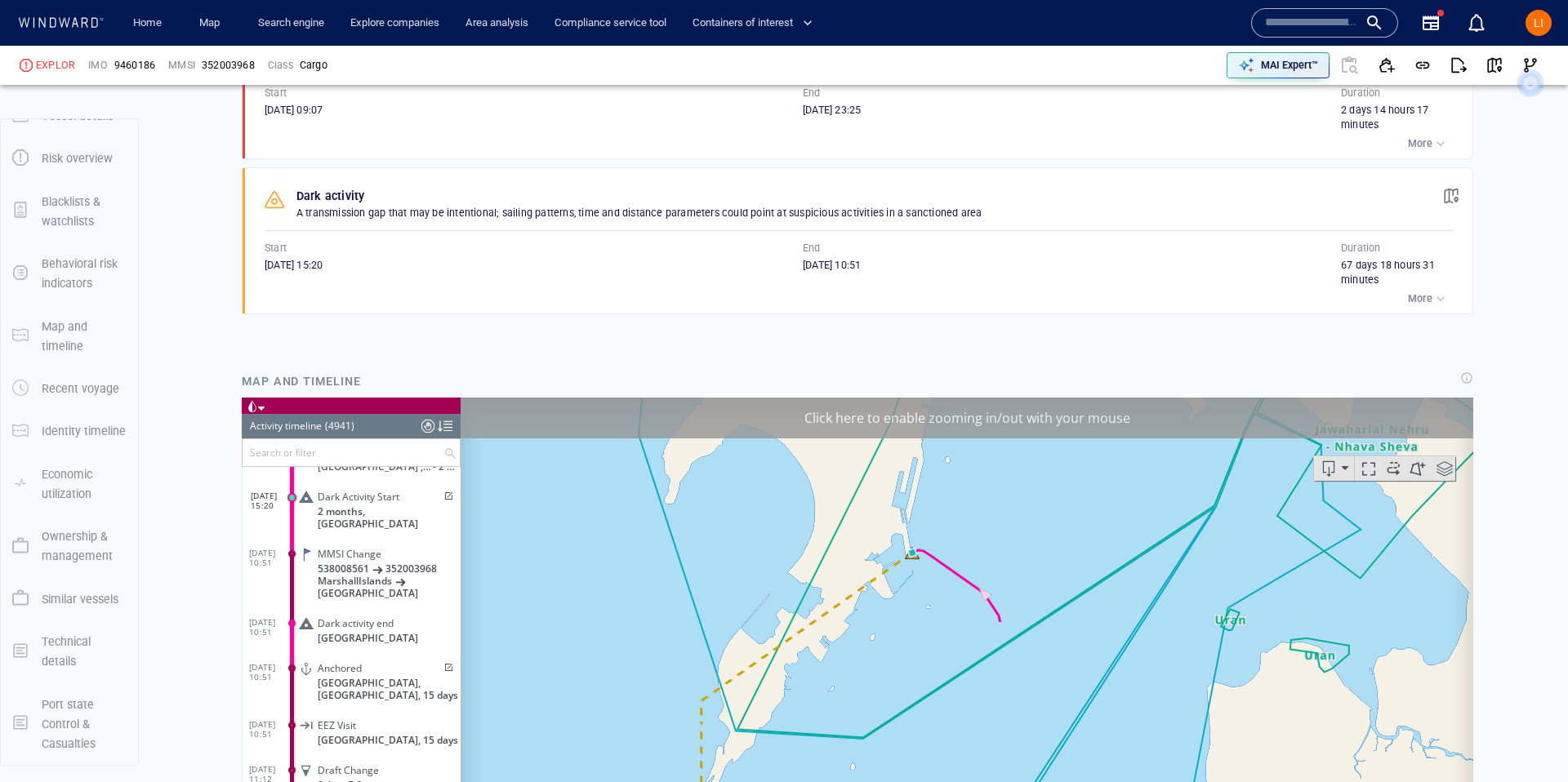
drag, startPoint x: 1011, startPoint y: 553, endPoint x: 956, endPoint y: 448, distance: 118.5
click at [956, 446] on canvas "Map" at bounding box center [966, 650] width 1012 height 507
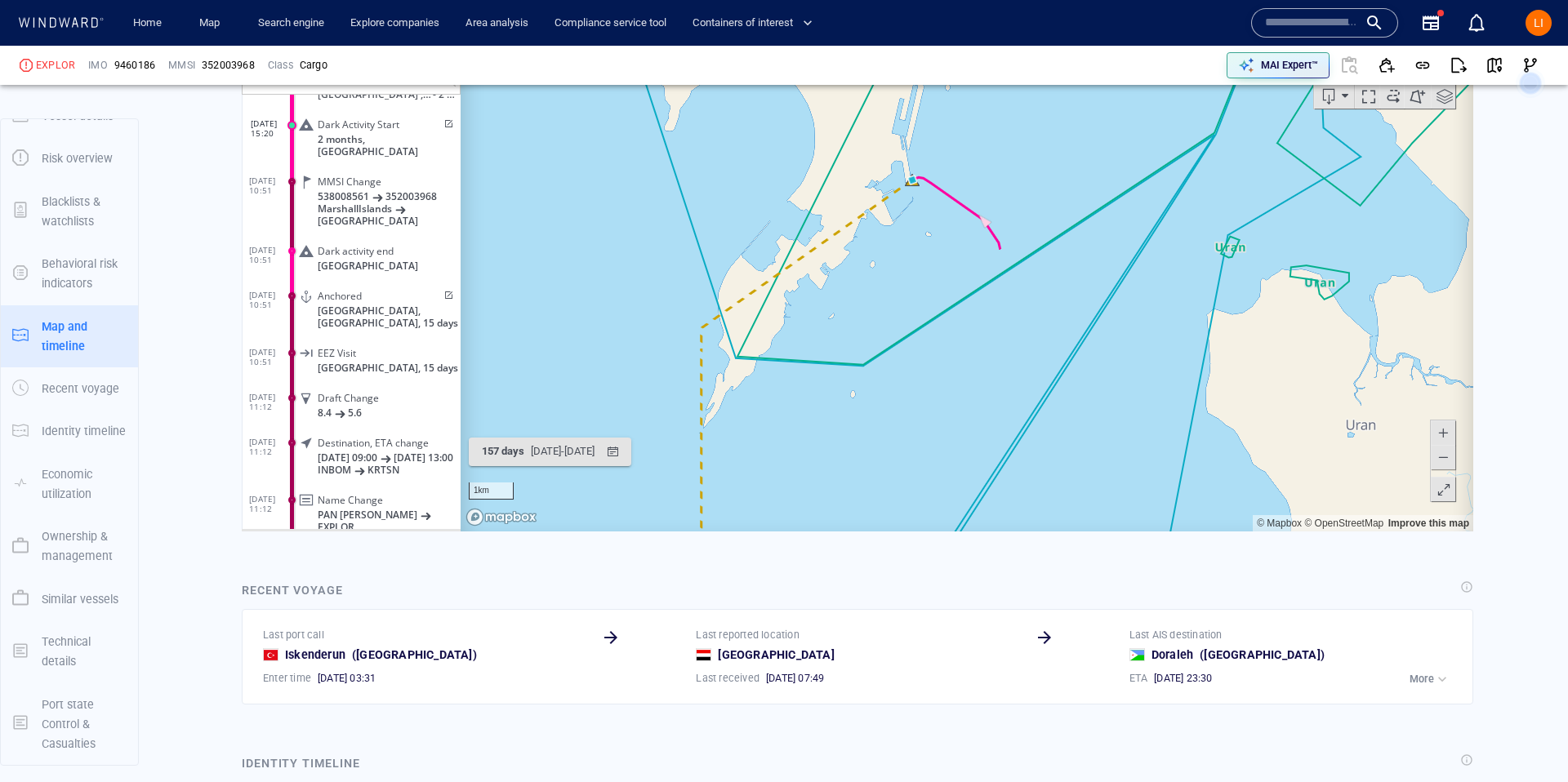
scroll to position [1641, 0]
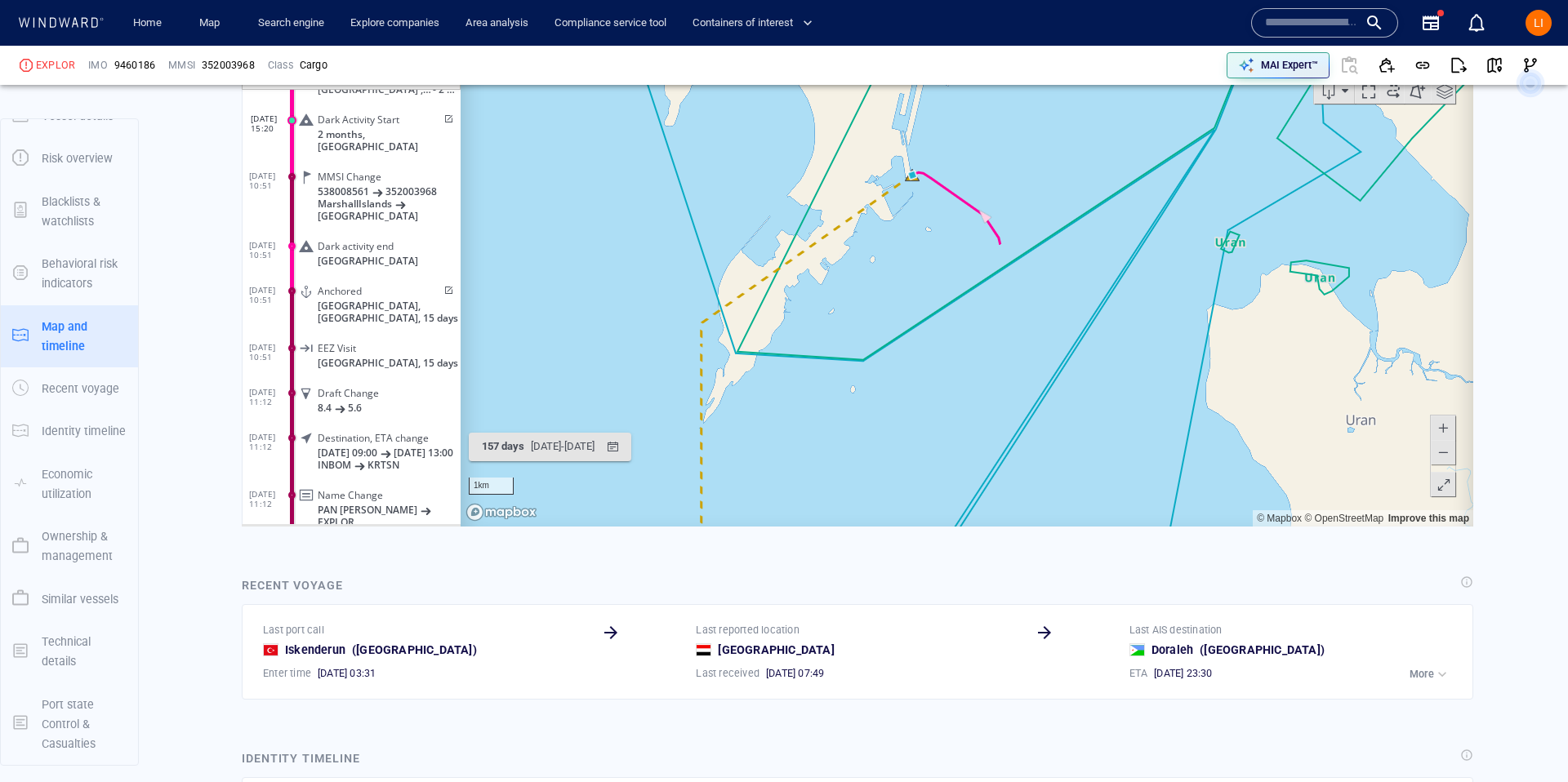
click at [1442, 457] on span at bounding box center [1443, 451] width 17 height 24
click at [1442, 458] on span at bounding box center [1443, 451] width 17 height 24
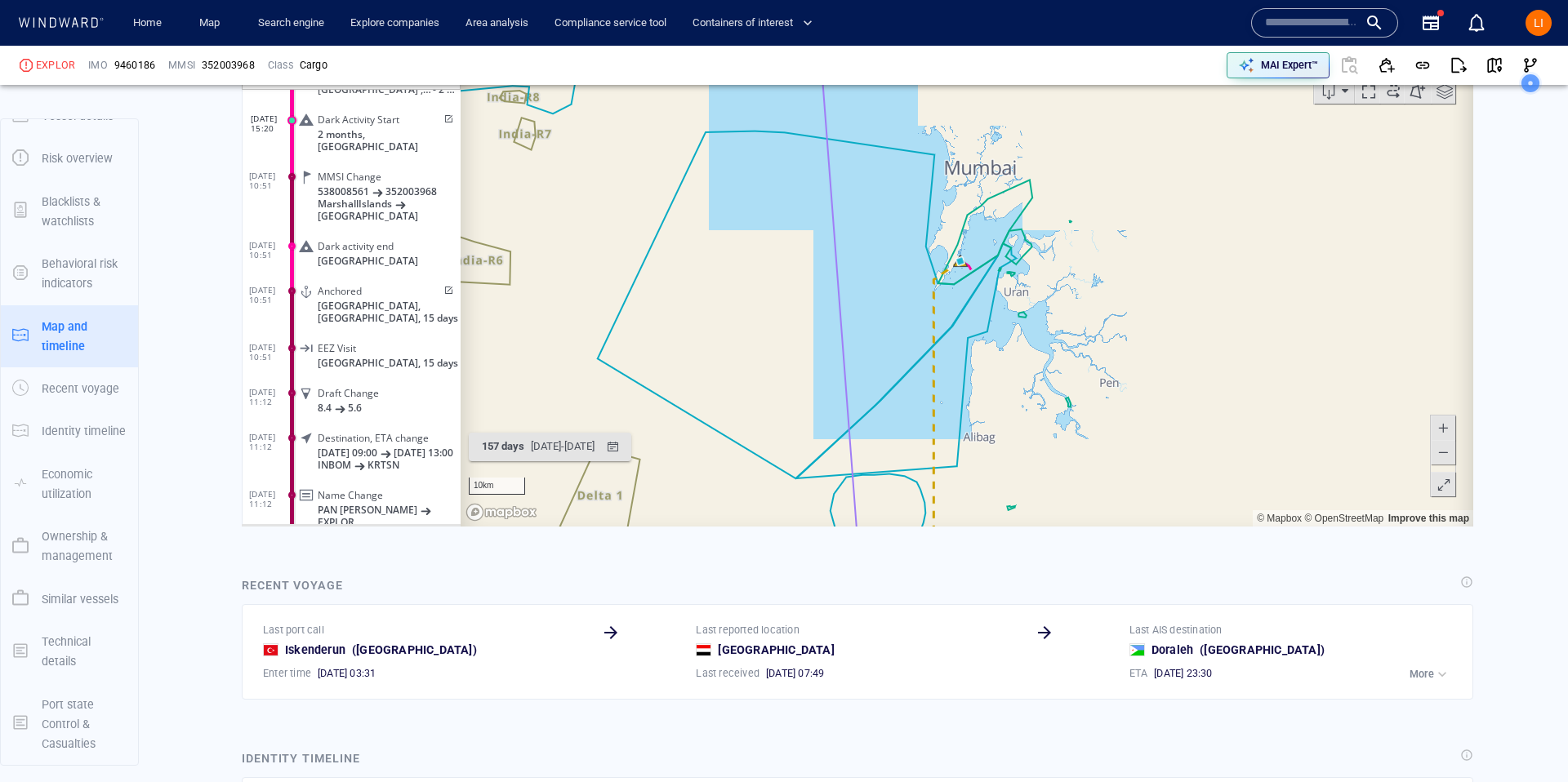
click at [1442, 458] on span at bounding box center [1443, 451] width 17 height 24
